Goal: Navigation & Orientation: Find specific page/section

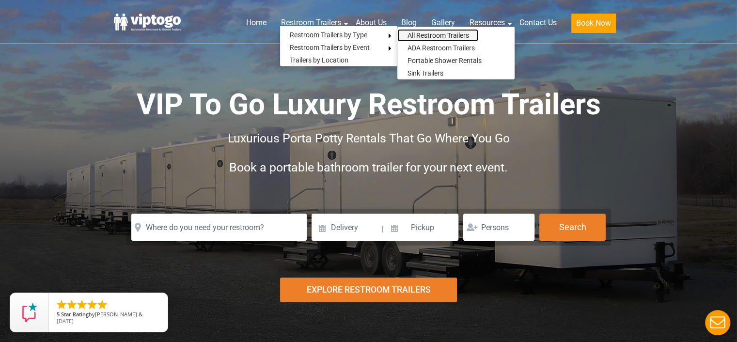
click at [412, 34] on link "All Restroom Trailers" at bounding box center [437, 35] width 81 height 13
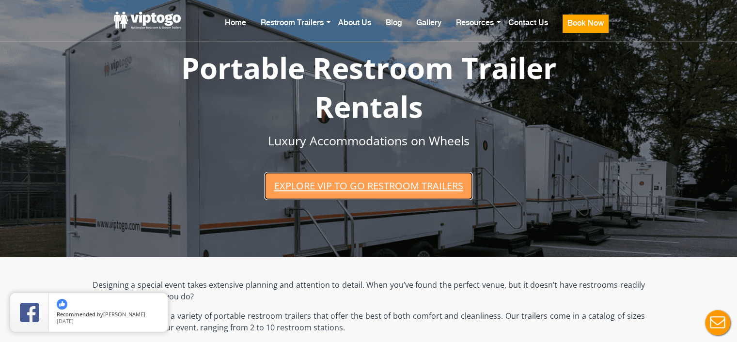
click at [347, 183] on link "Explore VIP To Go restroom trailers" at bounding box center [368, 186] width 208 height 28
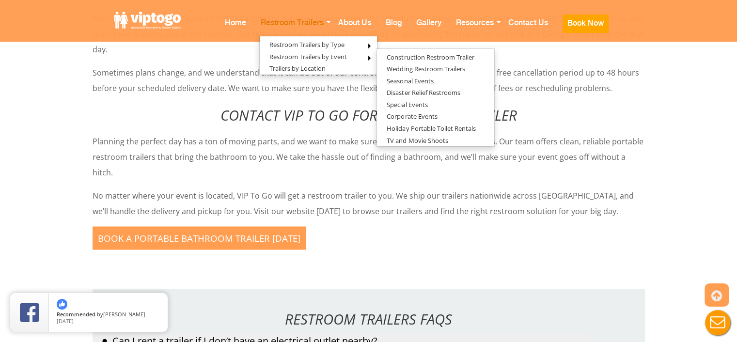
scroll to position [5419, 0]
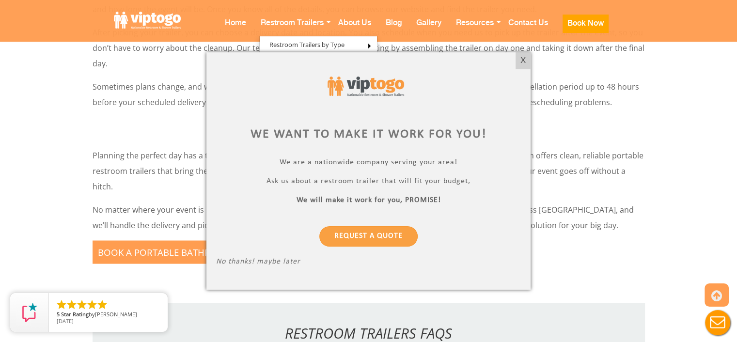
drag, startPoint x: 521, startPoint y: 62, endPoint x: 512, endPoint y: 67, distance: 10.4
click at [521, 62] on div "X" at bounding box center [522, 60] width 15 height 16
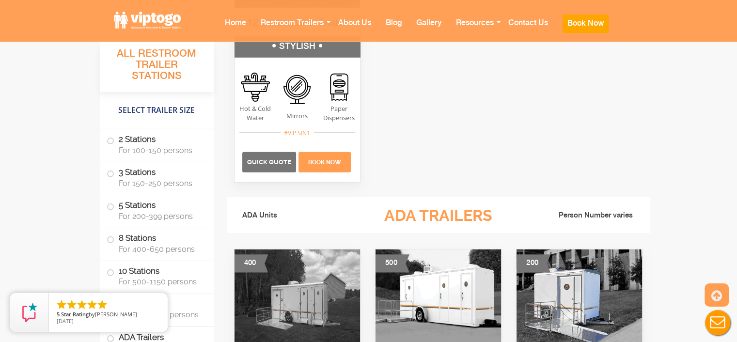
scroll to position [2900, 0]
